Goal: Task Accomplishment & Management: Use online tool/utility

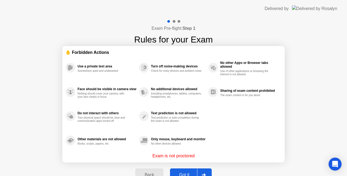
click at [187, 173] on div "Got it" at bounding box center [183, 175] width 25 height 5
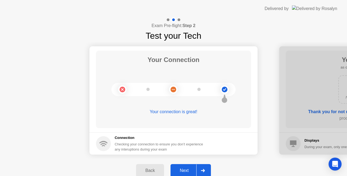
click at [183, 172] on div "Next" at bounding box center [184, 170] width 24 height 5
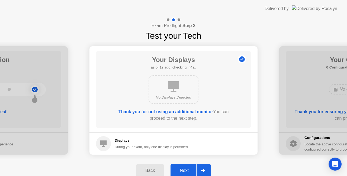
click at [187, 169] on div "Next" at bounding box center [184, 170] width 24 height 5
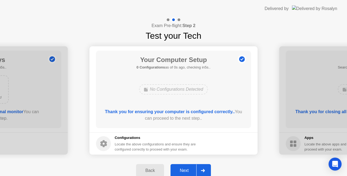
click at [187, 171] on div "Next" at bounding box center [184, 170] width 24 height 5
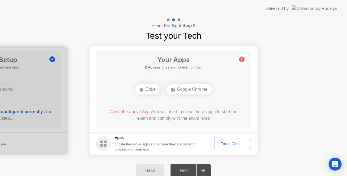
click at [225, 144] on div "Force Close..." at bounding box center [232, 144] width 33 height 4
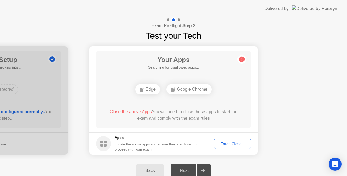
click at [225, 143] on div "Force Close..." at bounding box center [232, 144] width 33 height 4
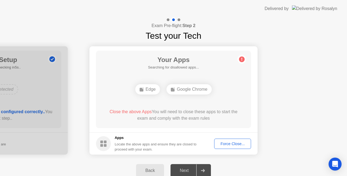
click at [231, 146] on div "Force Close..." at bounding box center [232, 144] width 33 height 4
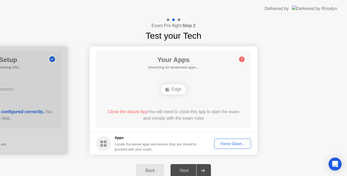
click at [232, 145] on div "Force Close..." at bounding box center [232, 144] width 33 height 4
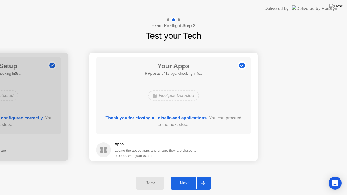
click at [186, 176] on div "Next" at bounding box center [184, 183] width 24 height 5
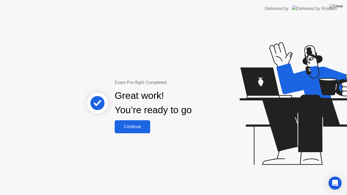
click at [131, 126] on div "Continue" at bounding box center [132, 126] width 32 height 5
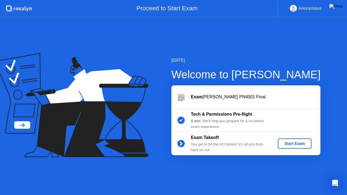
click at [300, 146] on div "Start Exam" at bounding box center [294, 143] width 29 height 4
